Goal: Task Accomplishment & Management: Manage account settings

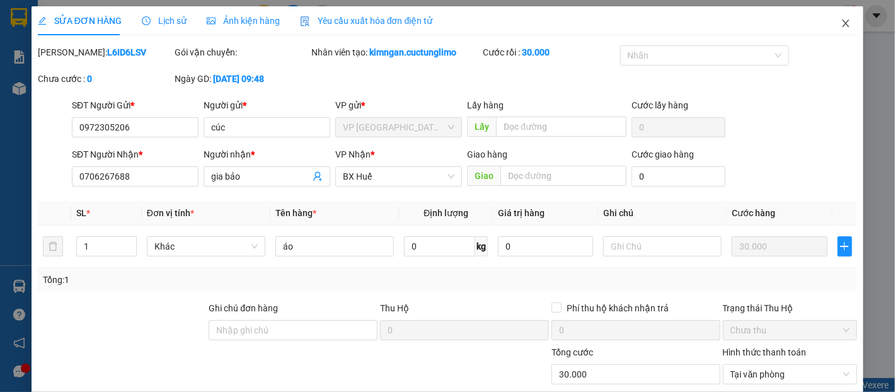
click at [832, 30] on span "Close" at bounding box center [845, 23] width 35 height 35
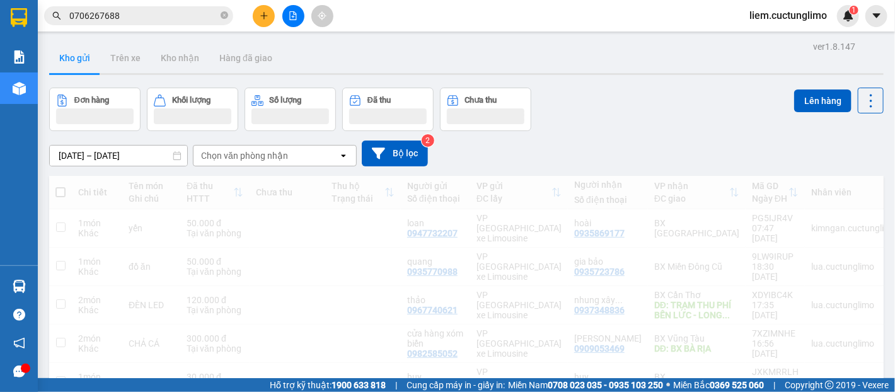
click at [793, 8] on span "liem.cuctunglimo" at bounding box center [789, 16] width 98 height 16
click at [775, 42] on span "Đăng xuất" at bounding box center [793, 39] width 71 height 14
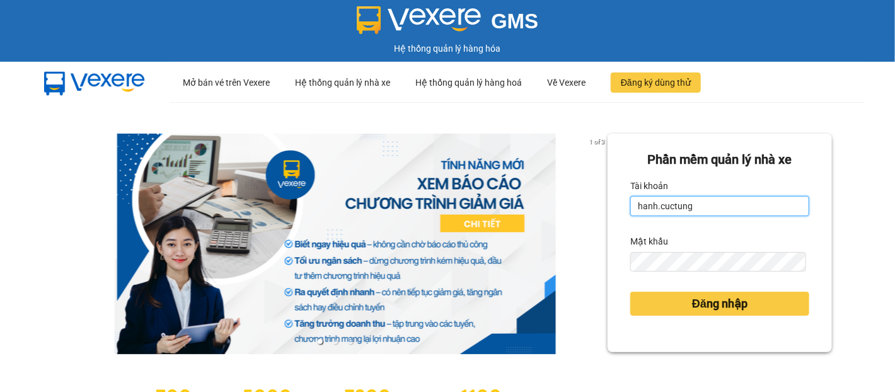
click at [639, 208] on input "hanh.cuctung" at bounding box center [719, 206] width 179 height 20
type input "lua.cuctunglimo"
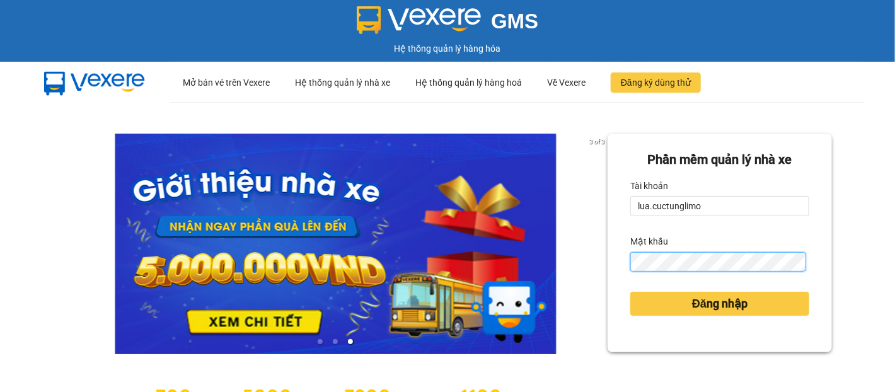
click at [630, 292] on button "Đăng nhập" at bounding box center [719, 304] width 179 height 24
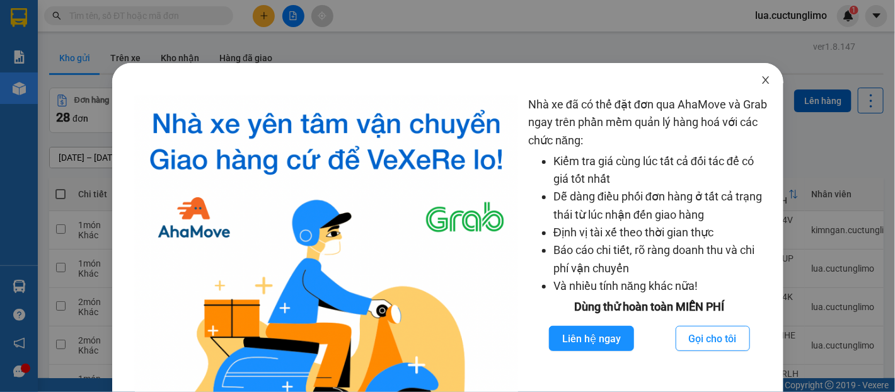
click at [762, 81] on icon "close" at bounding box center [765, 80] width 7 height 8
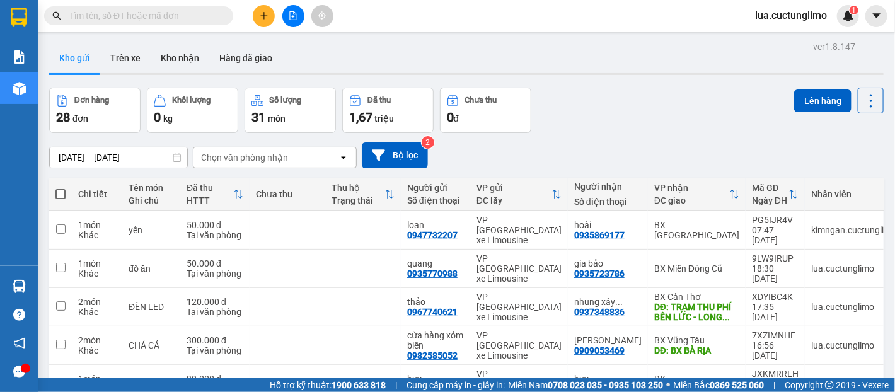
click at [180, 11] on input "text" at bounding box center [143, 16] width 149 height 14
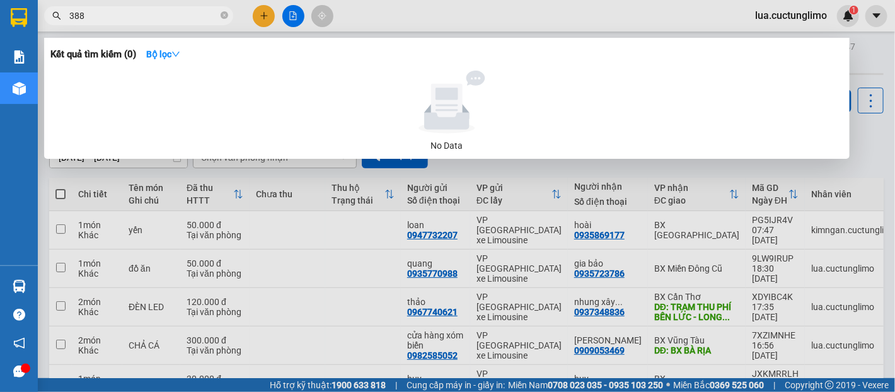
type input "3883"
click at [226, 15] on icon "close-circle" at bounding box center [225, 15] width 8 height 8
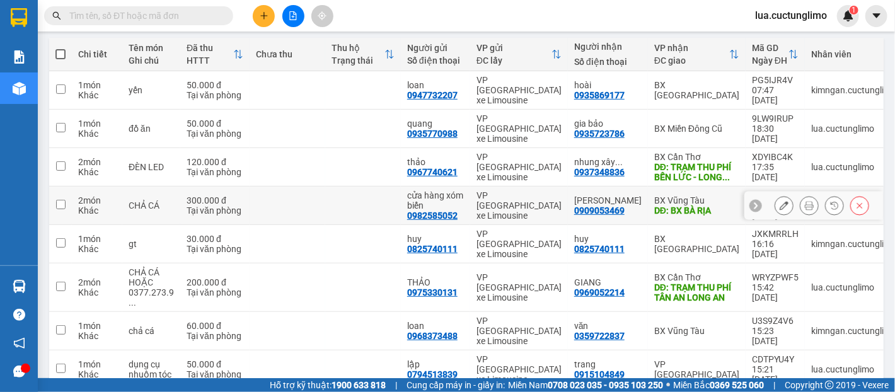
scroll to position [210, 0]
